Goal: Communication & Community: Answer question/provide support

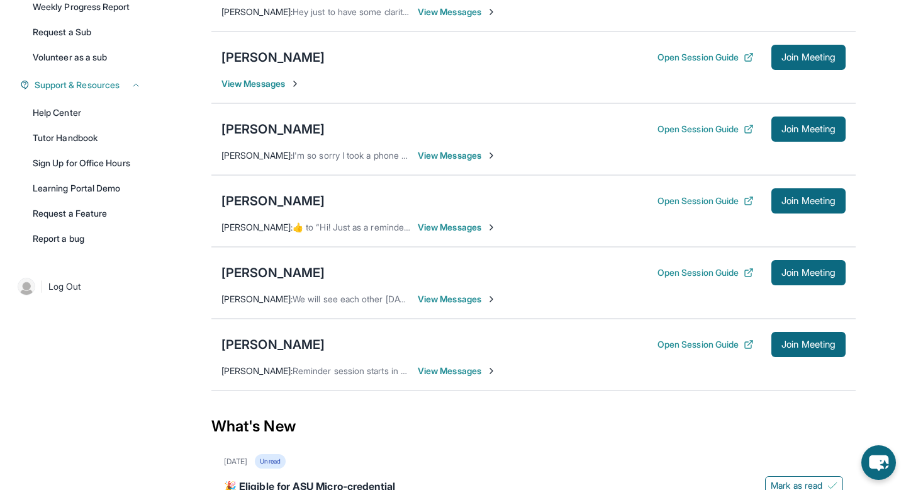
scroll to position [232, 0]
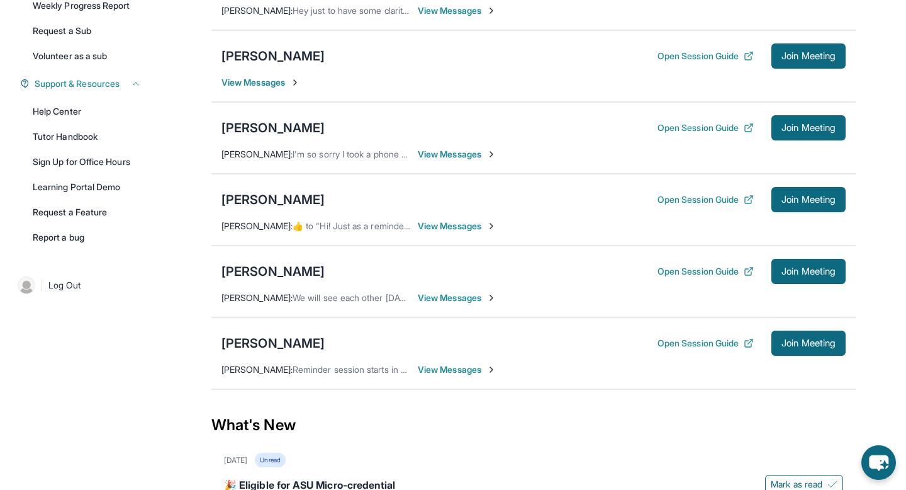
click at [281, 270] on div "[PERSON_NAME] Open Session Guide Join Meeting" at bounding box center [533, 271] width 624 height 25
click at [285, 279] on div "[PERSON_NAME]" at bounding box center [272, 271] width 103 height 18
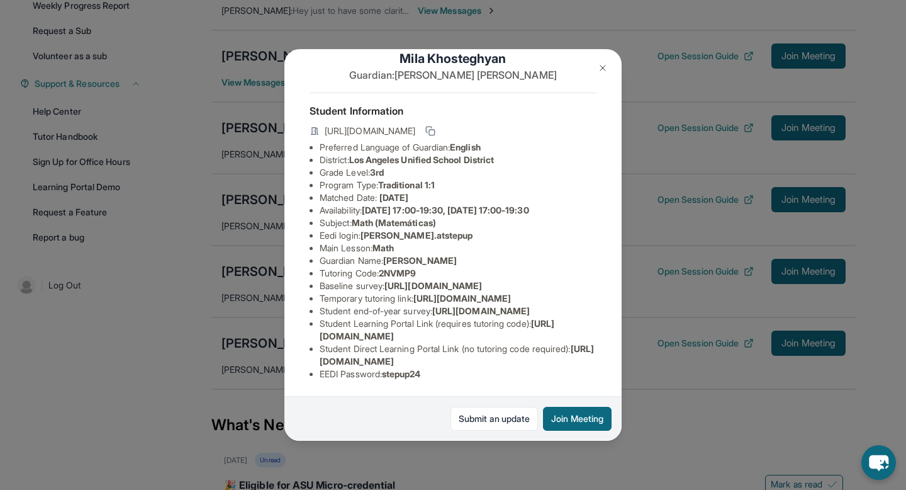
scroll to position [137, 0]
click at [407, 359] on span "[URL][DOMAIN_NAME]" at bounding box center [457, 354] width 274 height 23
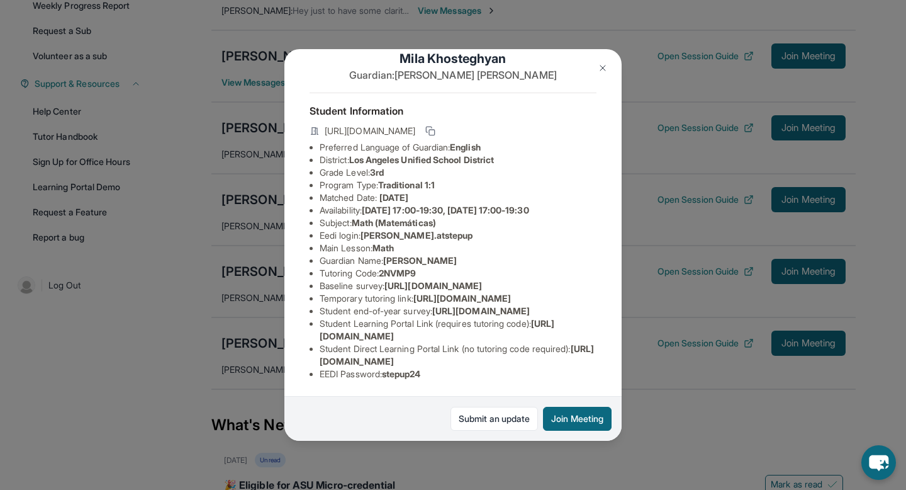
drag, startPoint x: 320, startPoint y: 333, endPoint x: 518, endPoint y: 334, distance: 198.2
click at [518, 334] on span "[URL][DOMAIN_NAME]" at bounding box center [437, 329] width 235 height 23
click at [468, 337] on span "[URL][DOMAIN_NAME]" at bounding box center [437, 329] width 235 height 23
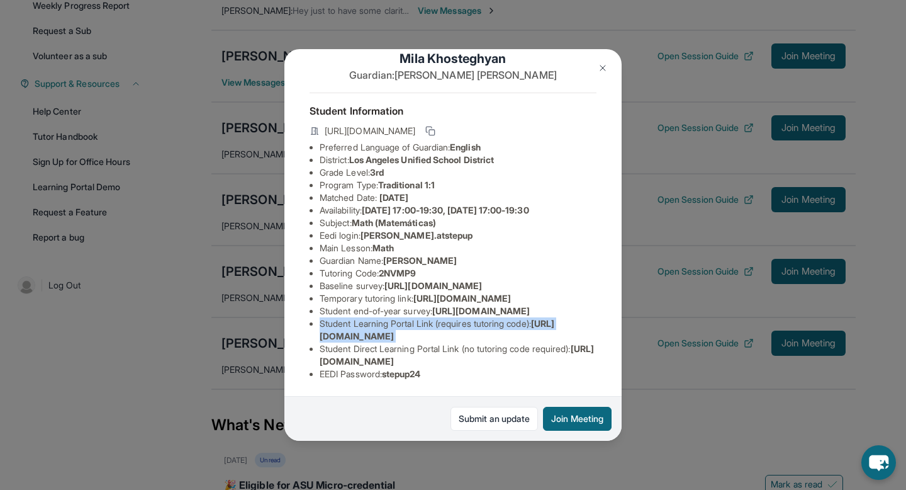
click at [468, 337] on span "[URL][DOMAIN_NAME]" at bounding box center [437, 329] width 235 height 23
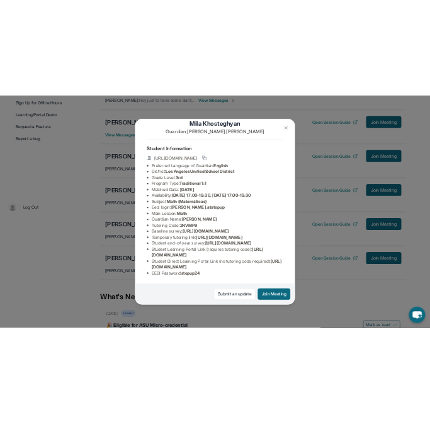
scroll to position [137, 1]
